Goal: Transaction & Acquisition: Purchase product/service

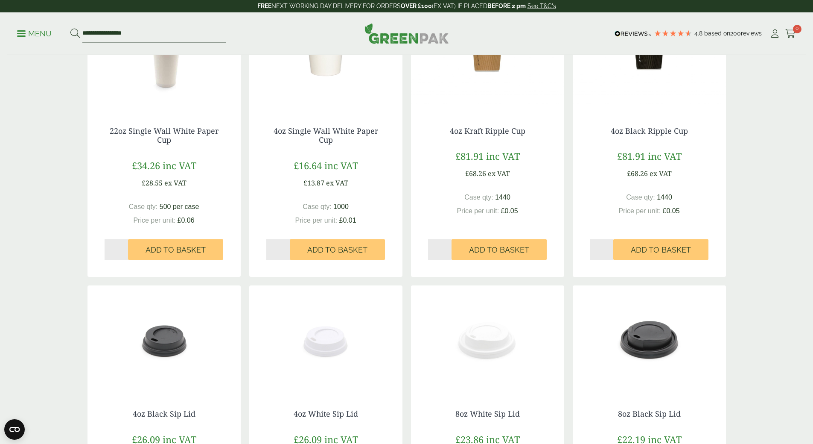
scroll to position [473, 0]
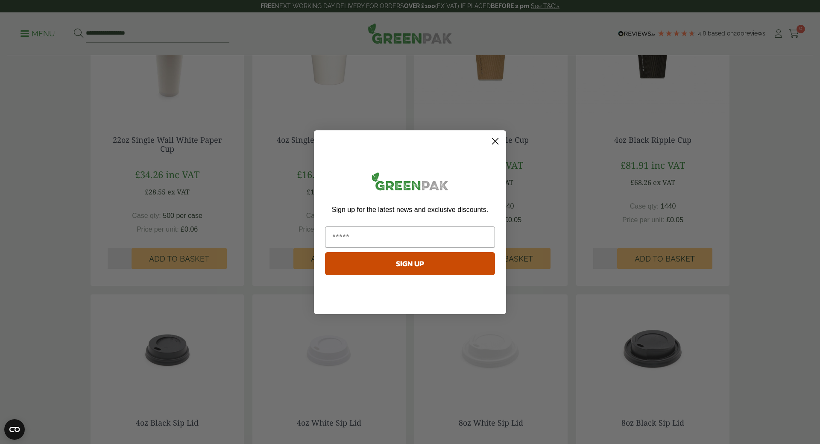
click at [499, 141] on circle "Close dialog" at bounding box center [495, 141] width 14 height 14
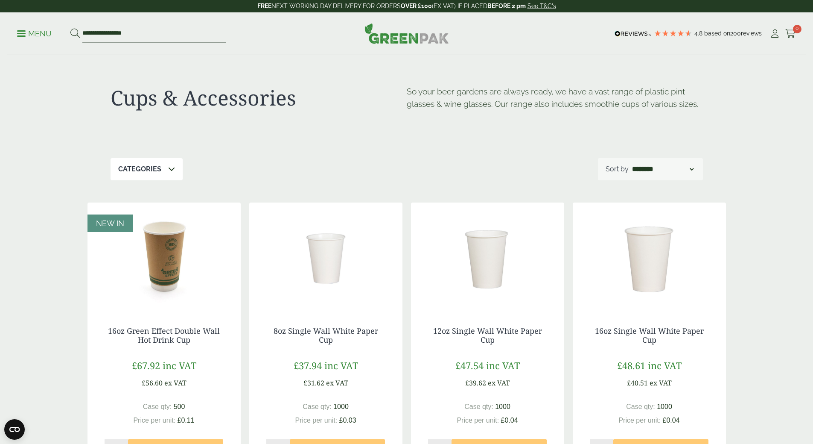
scroll to position [171, 0]
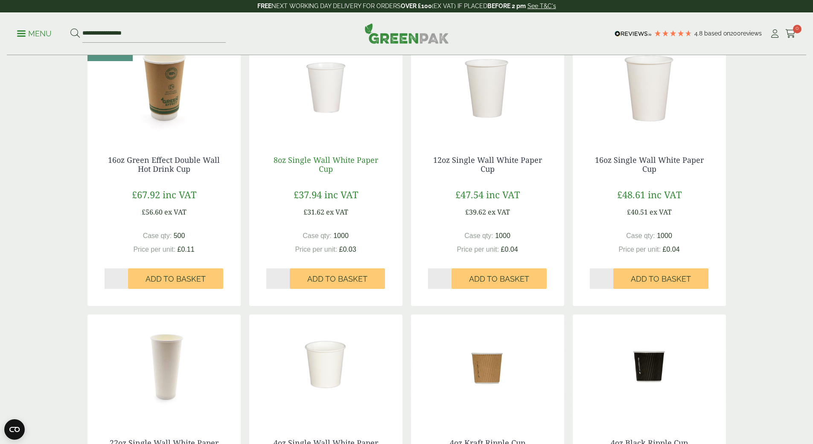
click at [327, 164] on link "8oz Single Wall White Paper Cup" at bounding box center [326, 165] width 105 height 20
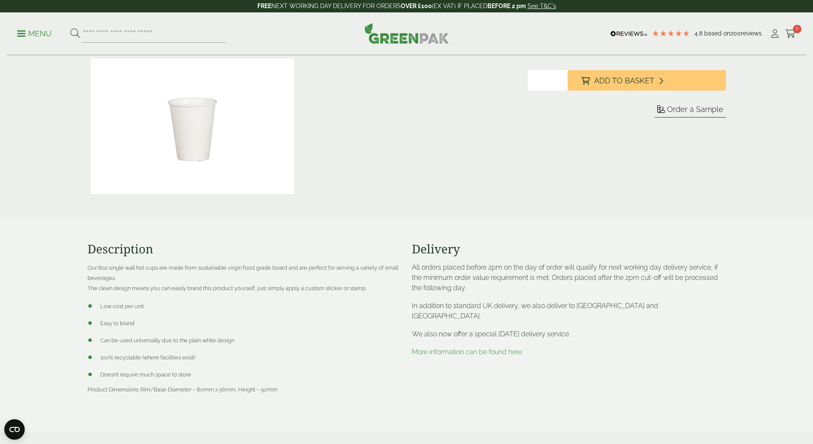
scroll to position [171, 0]
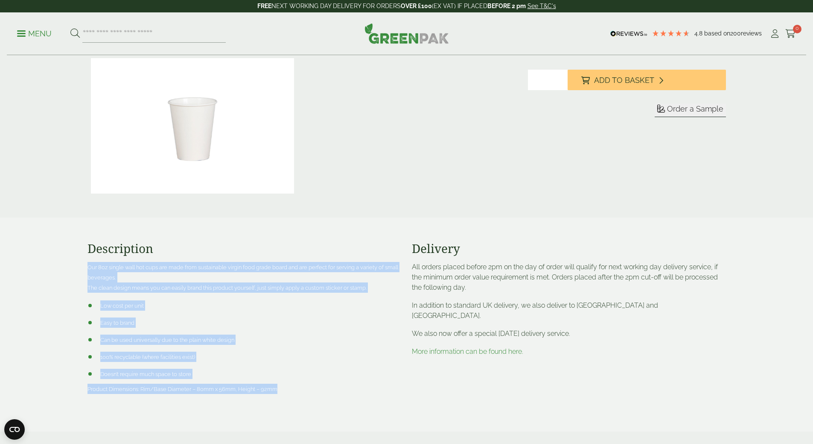
drag, startPoint x: 85, startPoint y: 263, endPoint x: 295, endPoint y: 381, distance: 240.1
click at [295, 381] on div "Description Our 8oz single wall hot cups are made from sustainable virgin food …" at bounding box center [244, 324] width 324 height 166
copy div "Our 8oz single wall hot cups are made from sustainable virgin food grade board …"
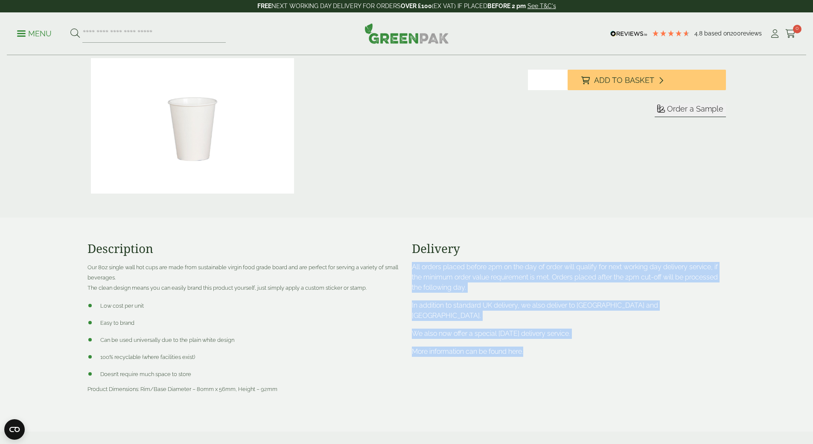
drag, startPoint x: 410, startPoint y: 267, endPoint x: 575, endPoint y: 353, distance: 185.8
click at [575, 353] on div "Delivery All orders placed before 2pm on the day of order will qualify for next…" at bounding box center [569, 324] width 324 height 166
copy div "All orders placed before 2pm on the day of order will qualify for next working …"
